Goal: Information Seeking & Learning: Check status

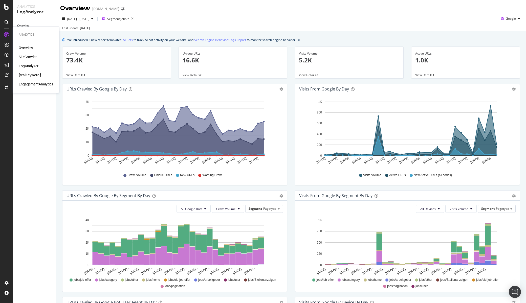
click at [34, 77] on div "RealKeywords" at bounding box center [30, 75] width 23 height 5
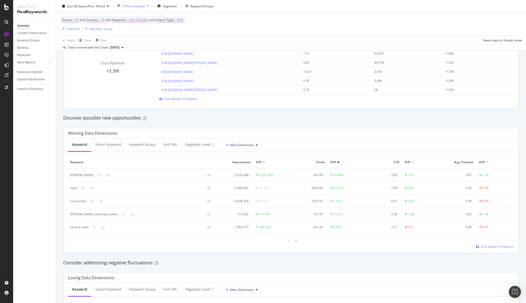
scroll to position [384, 0]
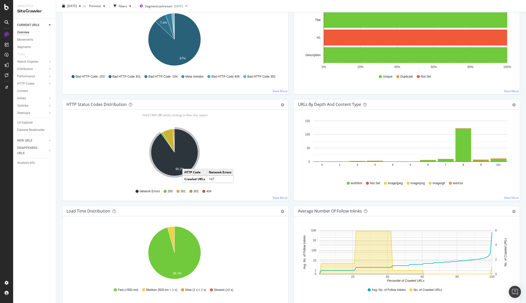
scroll to position [191, 0]
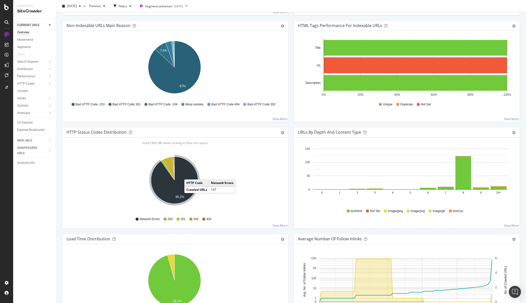
scroll to position [156, 0]
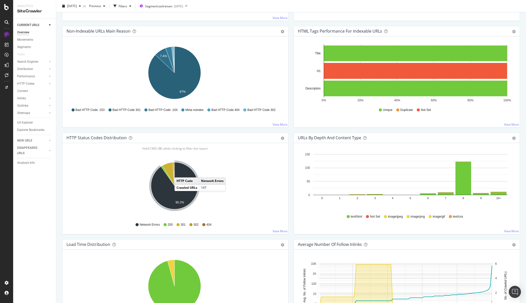
click at [180, 172] on icon "A chart." at bounding box center [174, 185] width 47 height 47
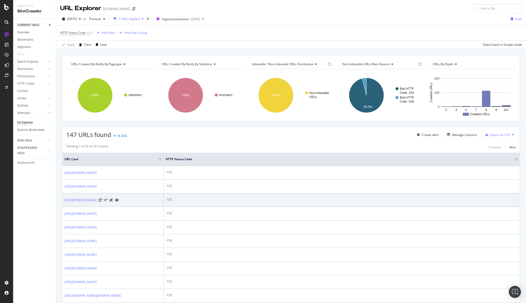
click at [119, 202] on icon at bounding box center [117, 200] width 4 height 3
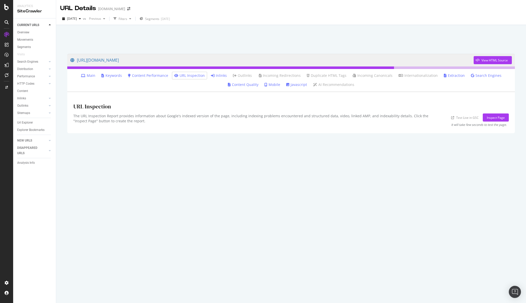
click at [297, 87] on link "Javascript" at bounding box center [296, 84] width 21 height 5
